Goal: Browse casually

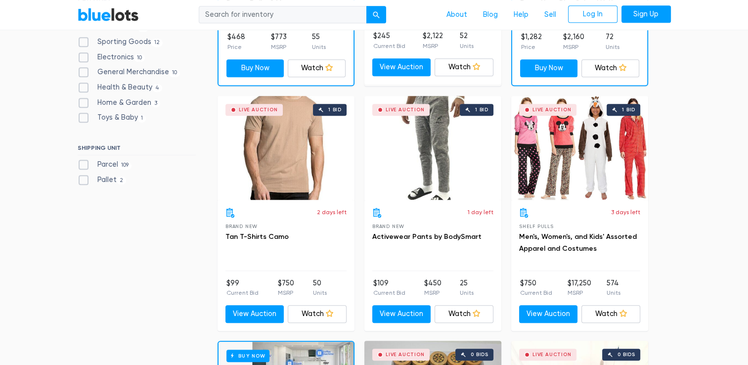
scroll to position [494, 0]
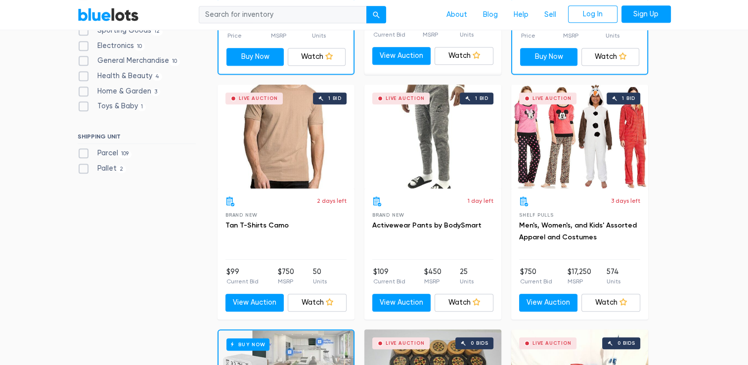
click at [591, 149] on div "Live Auction 1 bid" at bounding box center [579, 137] width 137 height 104
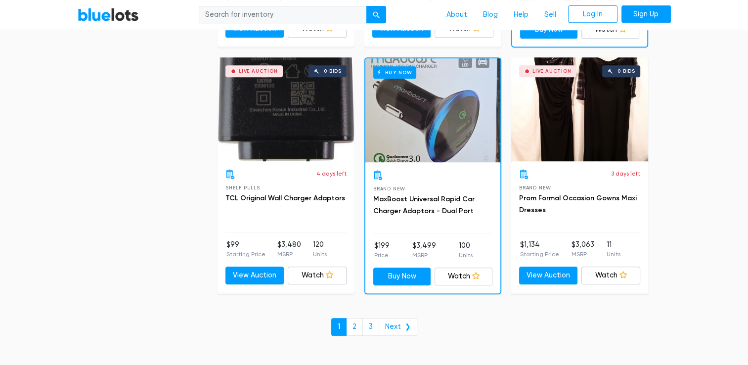
scroll to position [4320, 0]
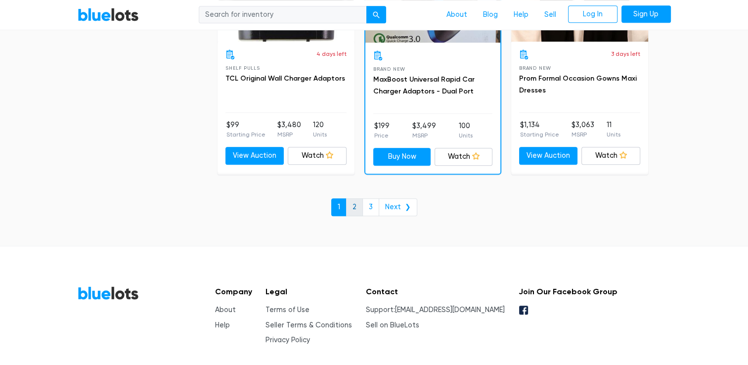
click at [358, 199] on link "2" at bounding box center [354, 207] width 17 height 18
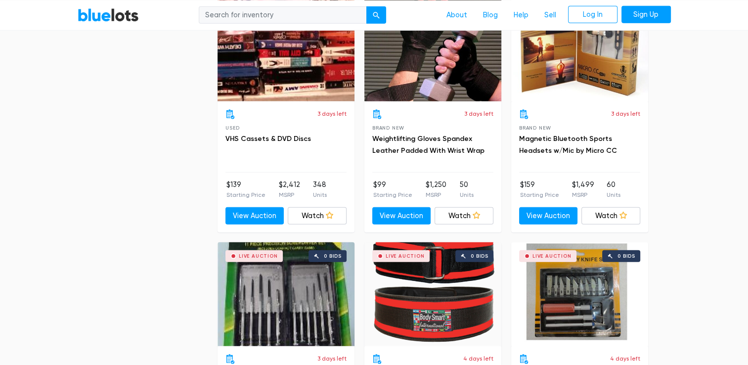
scroll to position [2425, 0]
